Goal: Information Seeking & Learning: Learn about a topic

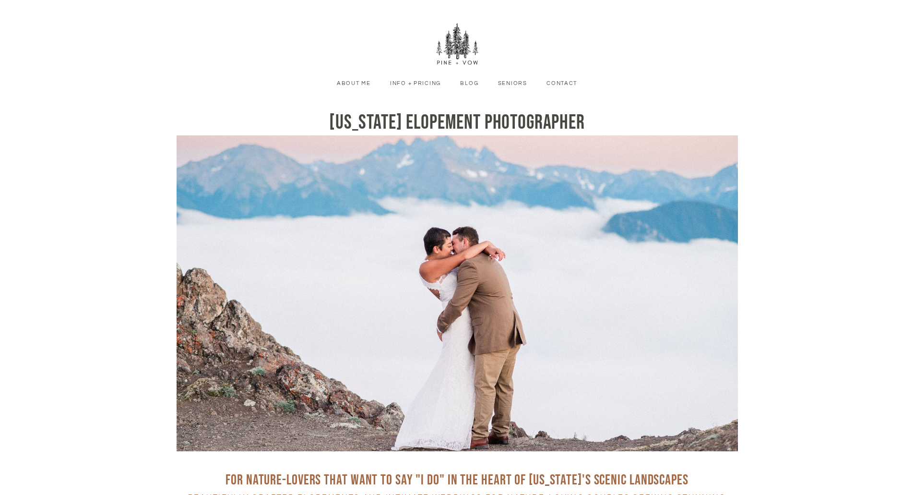
click at [423, 84] on link "Info + Pricing" at bounding box center [415, 83] width 65 height 9
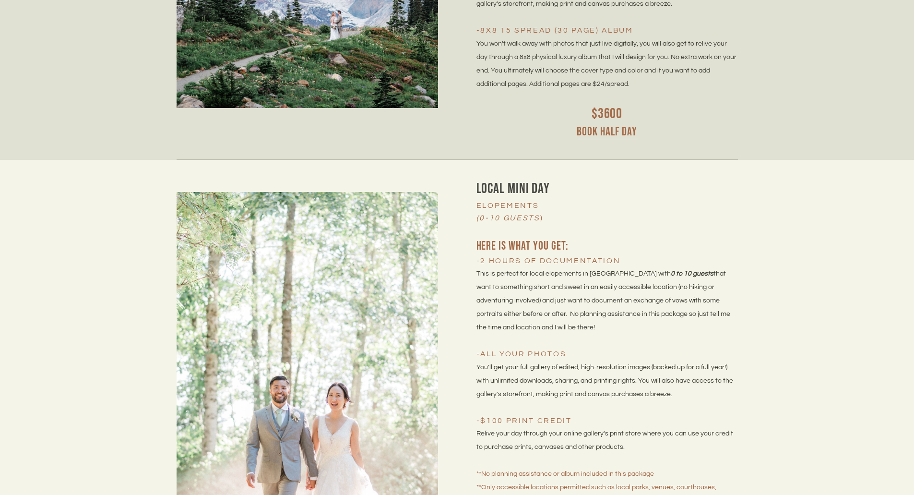
scroll to position [3455, 0]
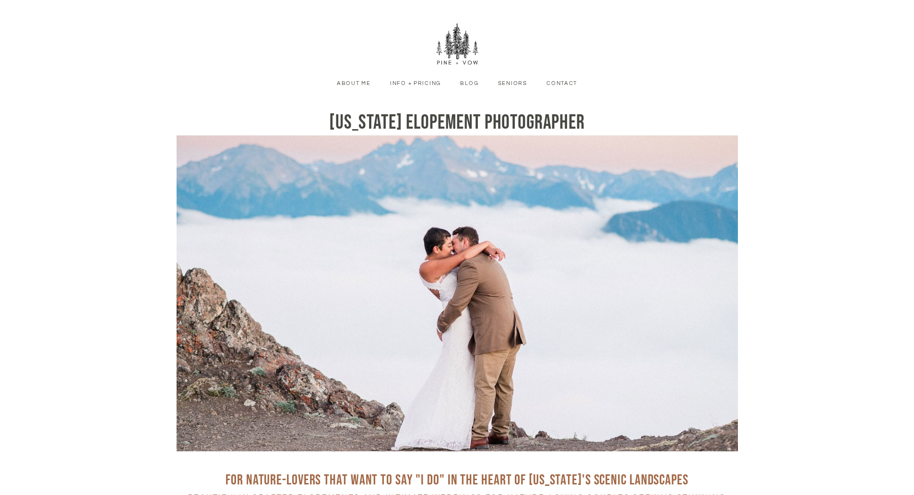
click at [362, 85] on link "About Me" at bounding box center [354, 83] width 48 height 9
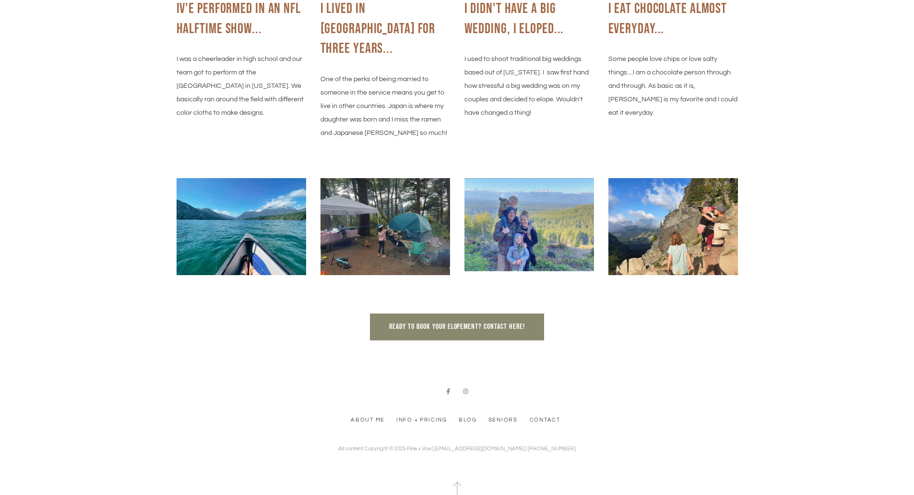
scroll to position [1122, 0]
